Goal: Transaction & Acquisition: Download file/media

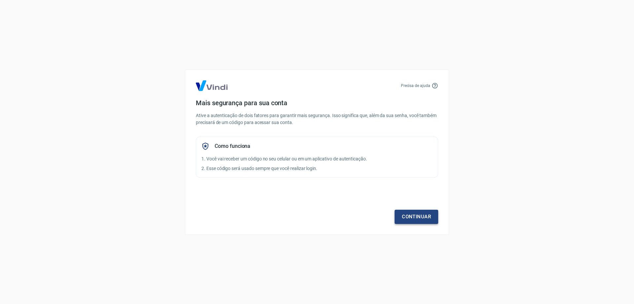
click at [403, 216] on link "Continuar" at bounding box center [417, 216] width 44 height 14
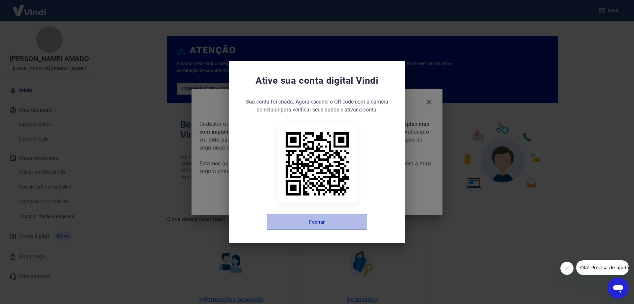
click at [298, 228] on button "Fechar" at bounding box center [317, 222] width 100 height 16
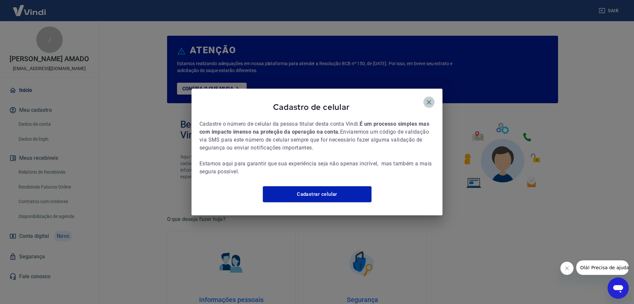
click at [430, 100] on icon "button" at bounding box center [429, 102] width 5 height 5
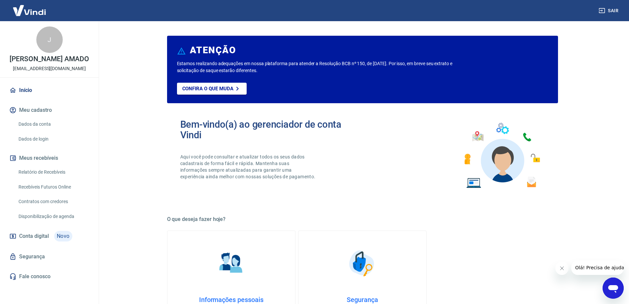
click at [64, 169] on link "Relatório de Recebíveis" at bounding box center [53, 172] width 75 height 14
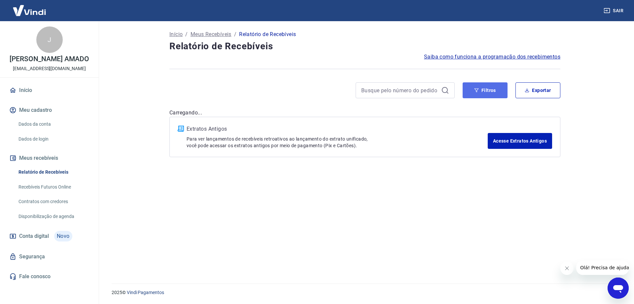
click at [482, 93] on button "Filtros" at bounding box center [485, 90] width 45 height 16
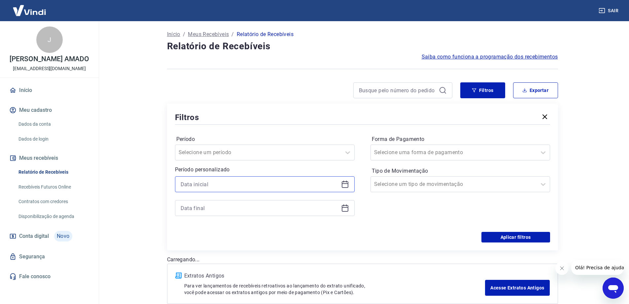
click at [268, 182] on input at bounding box center [260, 184] width 158 height 10
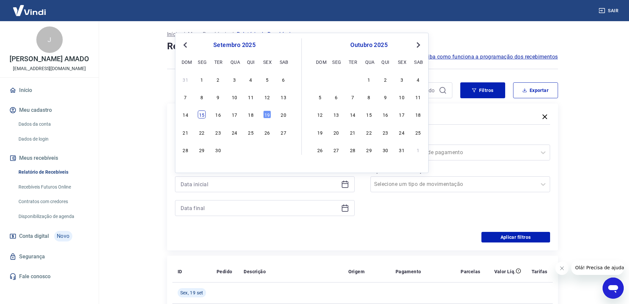
click at [199, 115] on div "15" at bounding box center [202, 114] width 8 height 8
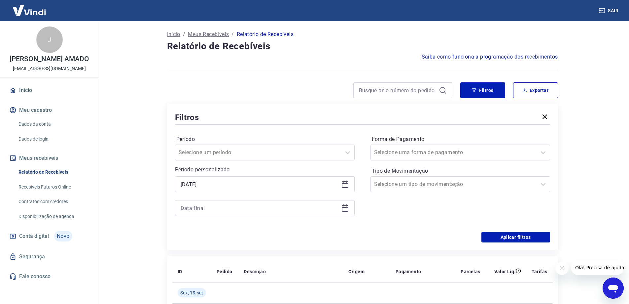
click at [344, 187] on icon at bounding box center [345, 184] width 8 height 8
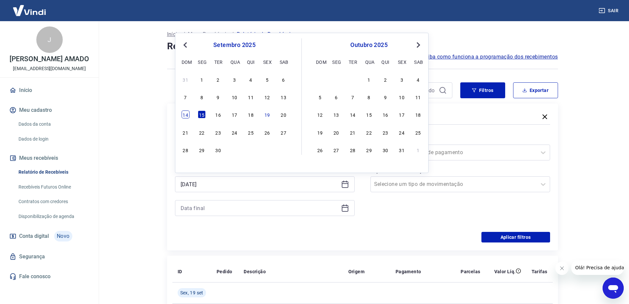
click at [188, 114] on div "14" at bounding box center [186, 114] width 8 height 8
type input "[DATE]"
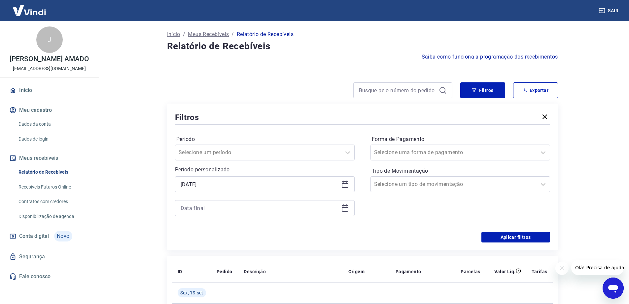
click at [343, 209] on icon at bounding box center [345, 208] width 8 height 8
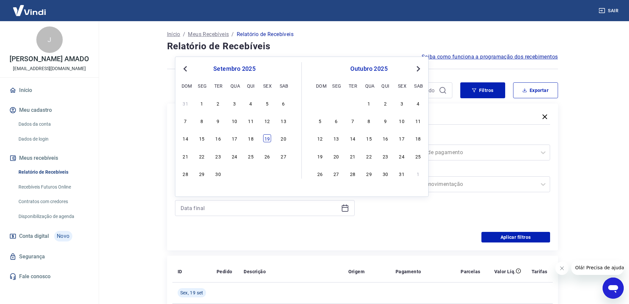
click at [266, 138] on div "19" at bounding box center [267, 138] width 8 height 8
type input "[DATE]"
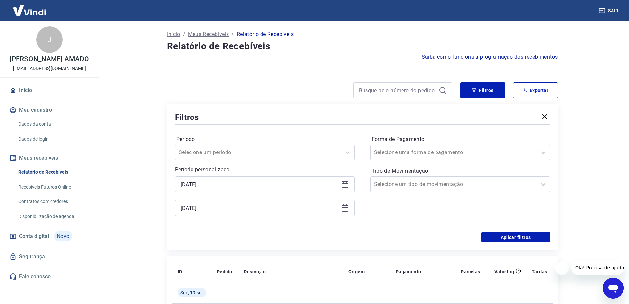
click at [306, 227] on div "Período Selecione um período Período personalizado Selected date: [DATE] [DATE]…" at bounding box center [362, 179] width 375 height 106
click at [493, 238] on button "Aplicar filtros" at bounding box center [516, 237] width 69 height 11
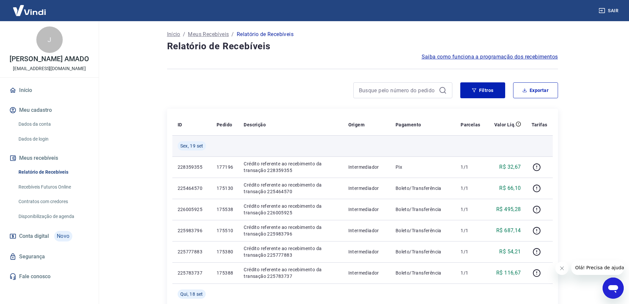
click at [515, 145] on td at bounding box center [506, 145] width 41 height 21
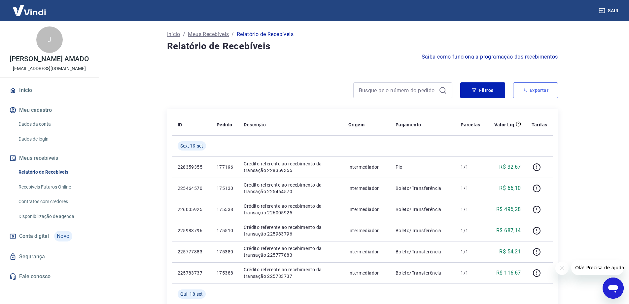
click at [537, 89] on button "Exportar" at bounding box center [535, 90] width 45 height 16
type input "[DATE]"
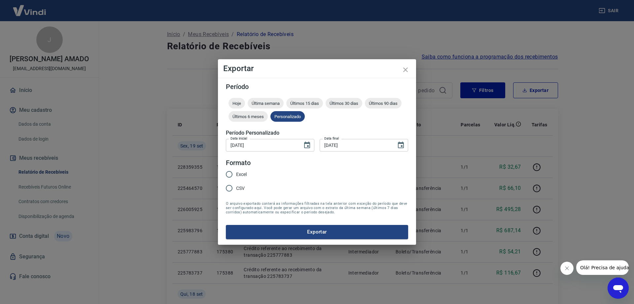
click at [242, 175] on span "Excel" at bounding box center [241, 174] width 11 height 7
click at [236, 175] on input "Excel" at bounding box center [229, 174] width 14 height 14
radio input "true"
click at [290, 230] on button "Exportar" at bounding box center [317, 232] width 182 height 14
